Goal: Information Seeking & Learning: Learn about a topic

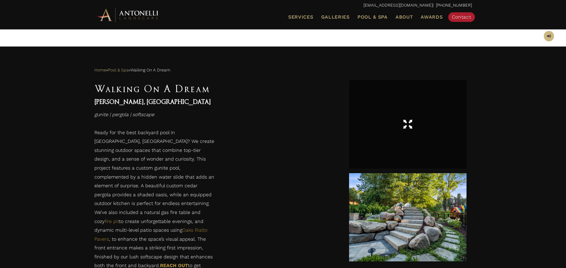
scroll to position [254, 0]
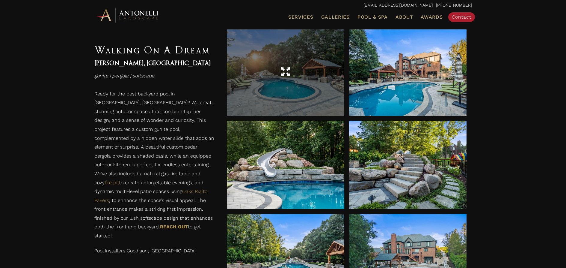
click at [317, 100] on div at bounding box center [286, 72] width 118 height 88
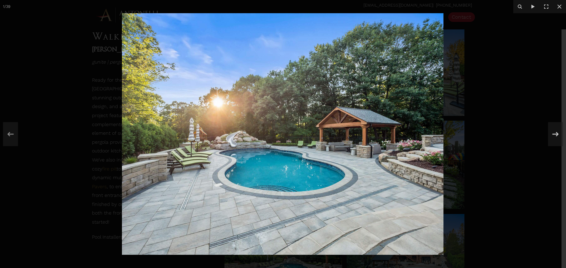
click at [347, 193] on img at bounding box center [283, 133] width 322 height 241
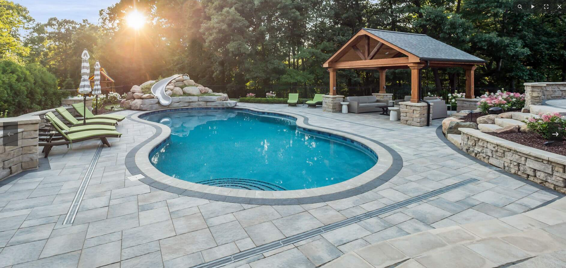
scroll to position [337, 0]
click at [560, 137] on icon at bounding box center [555, 134] width 11 height 20
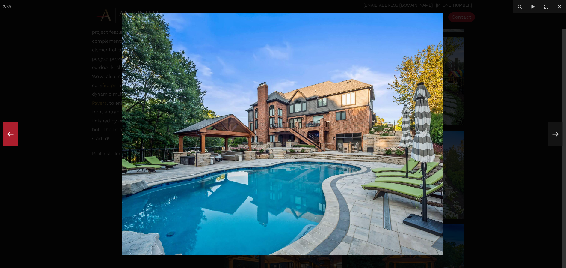
click at [13, 132] on icon at bounding box center [10, 134] width 11 height 20
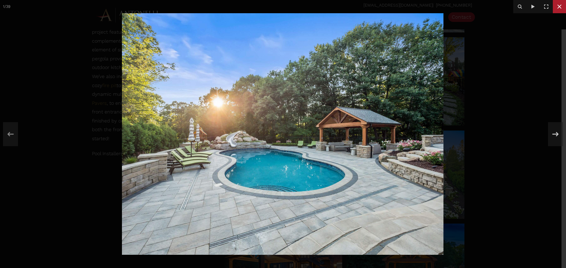
click at [559, 4] on icon at bounding box center [559, 6] width 7 height 7
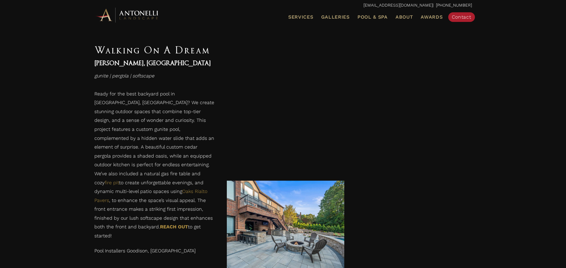
scroll to position [1416, 0]
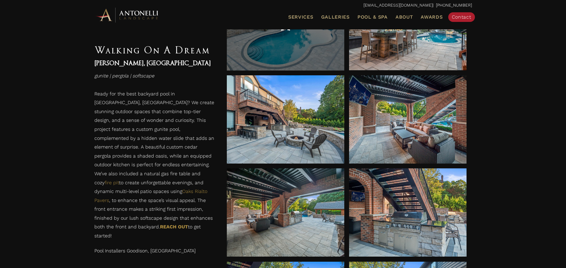
click at [310, 59] on div at bounding box center [286, 26] width 118 height 88
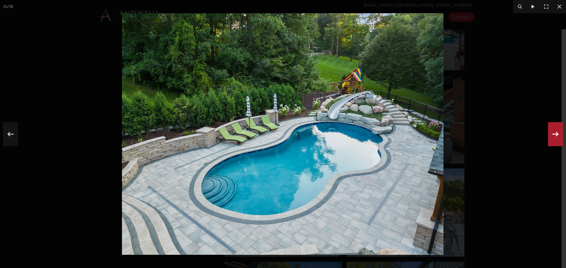
click at [557, 129] on icon at bounding box center [555, 134] width 11 height 20
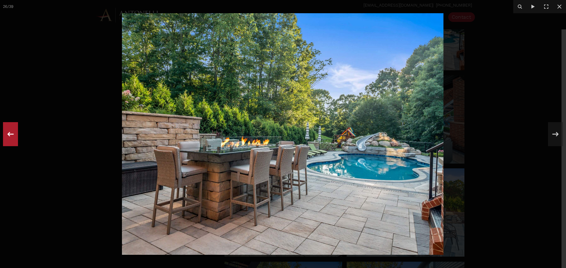
click at [13, 132] on icon at bounding box center [10, 134] width 11 height 20
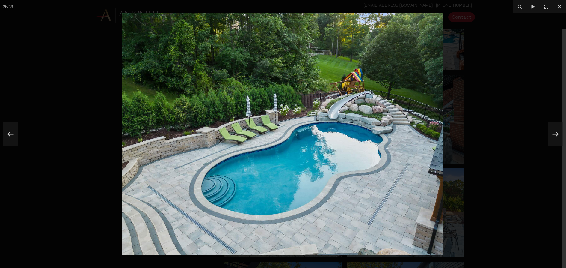
click at [259, 156] on img at bounding box center [283, 133] width 322 height 241
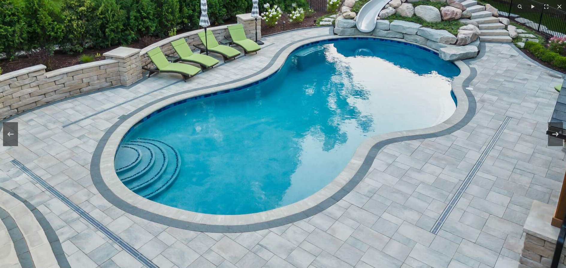
drag, startPoint x: 415, startPoint y: 198, endPoint x: 381, endPoint y: 144, distance: 64.2
click at [381, 144] on img at bounding box center [270, 60] width 614 height 460
